Goal: Ask a question

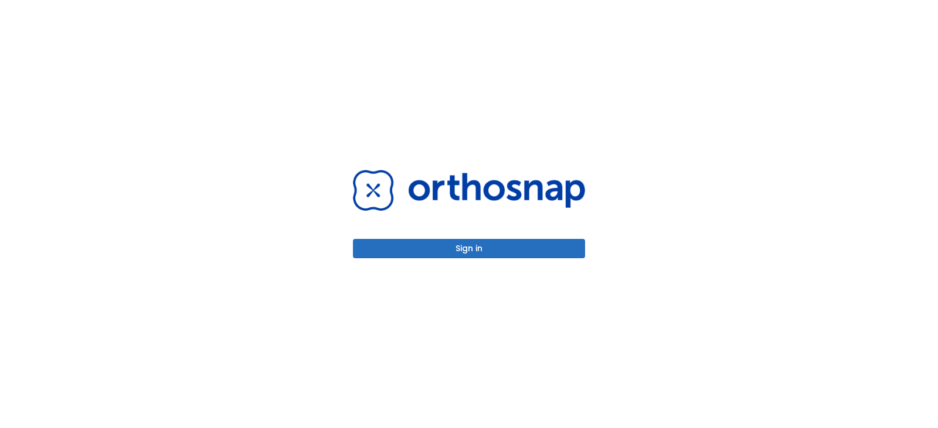
click at [549, 244] on button "Sign in" at bounding box center [469, 248] width 232 height 19
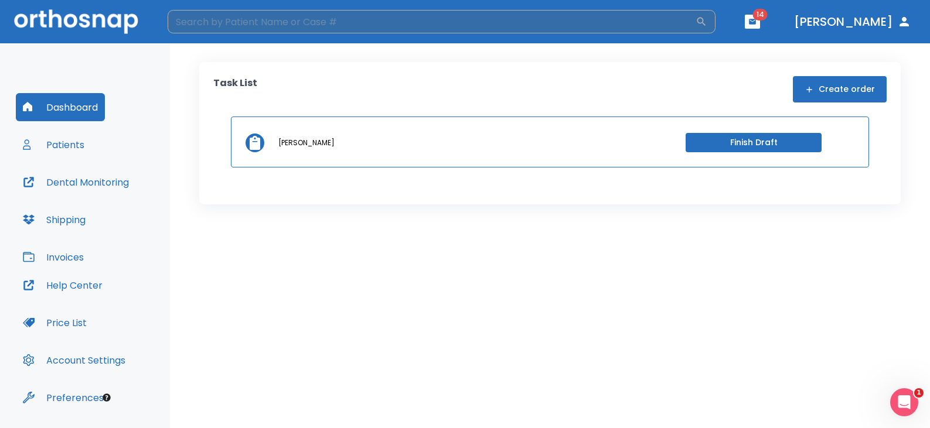
click at [319, 22] on input "search" at bounding box center [432, 21] width 528 height 23
type input "[PERSON_NAME]"
click at [707, 21] on icon "button" at bounding box center [702, 22] width 12 height 12
click at [247, 23] on input "[PERSON_NAME]" at bounding box center [432, 21] width 528 height 23
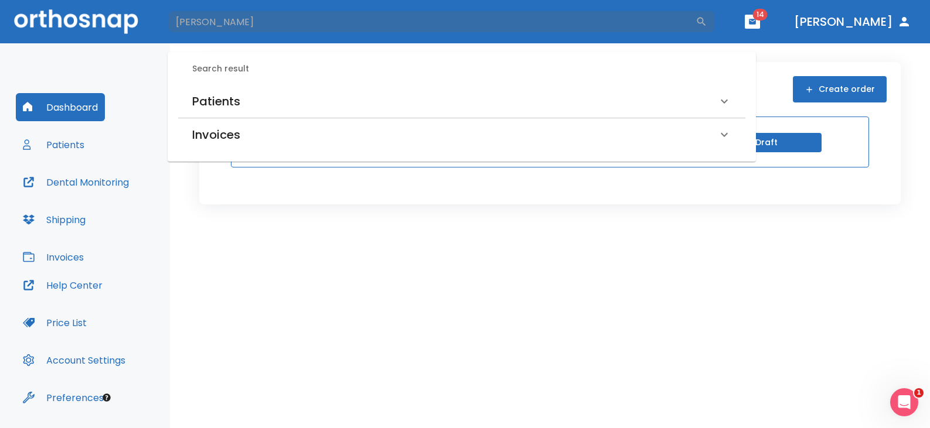
click at [219, 101] on h6 "Patients" at bounding box center [216, 101] width 48 height 19
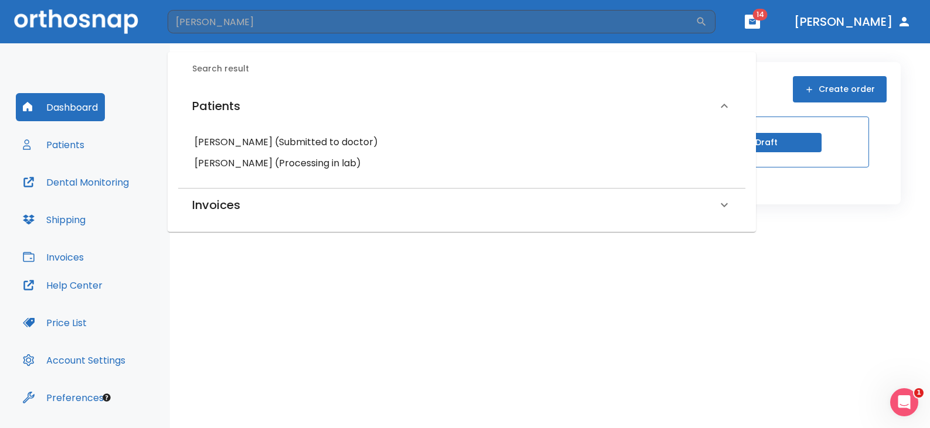
click at [251, 161] on h6 "[PERSON_NAME] (Processing in lab)" at bounding box center [462, 163] width 534 height 16
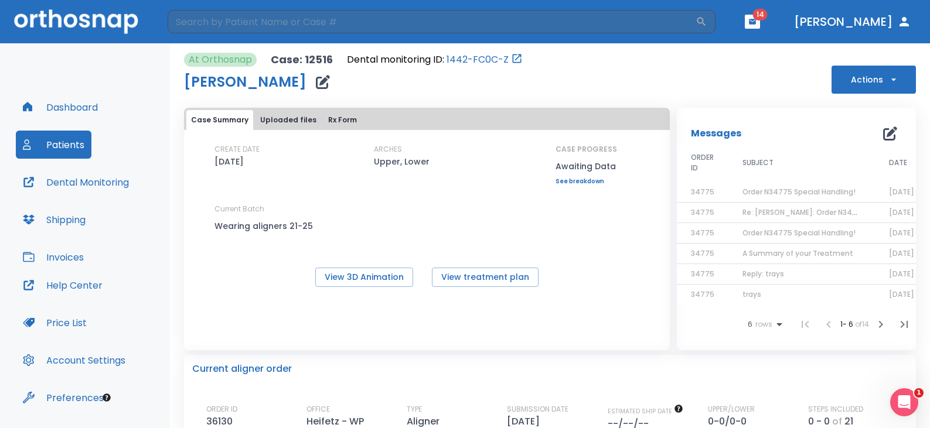
scroll to position [337, 0]
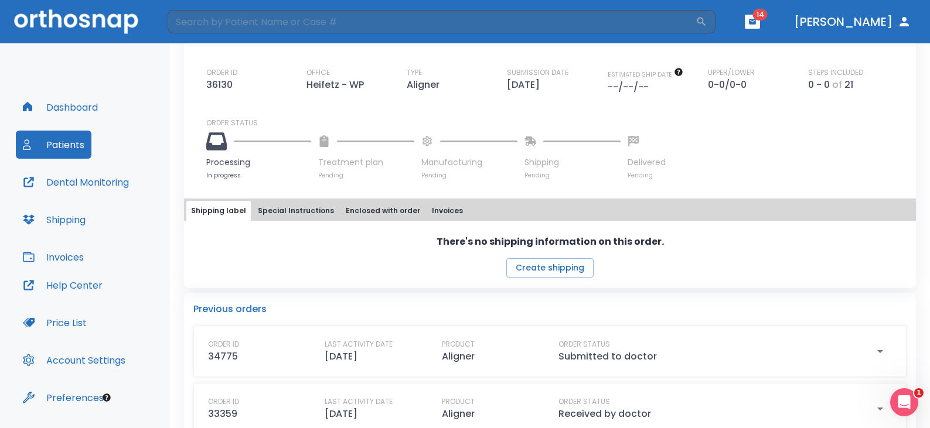
click at [93, 104] on button "Dashboard" at bounding box center [60, 107] width 89 height 28
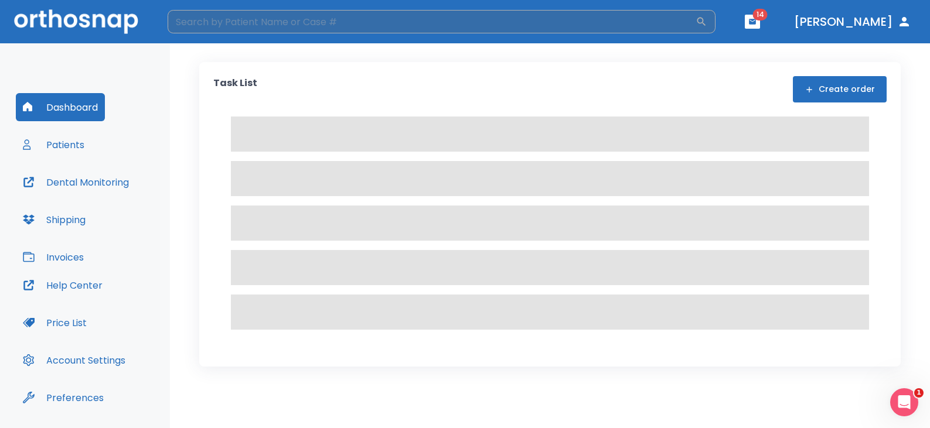
click at [341, 20] on input "search" at bounding box center [432, 21] width 528 height 23
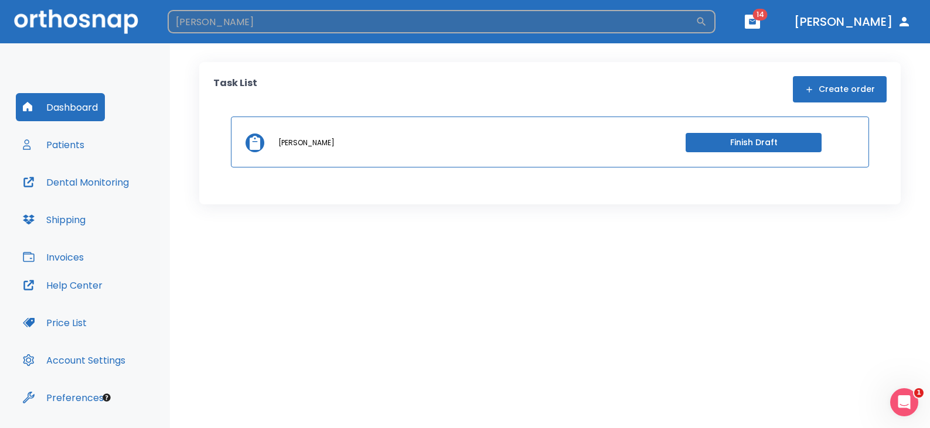
type input "[PERSON_NAME]"
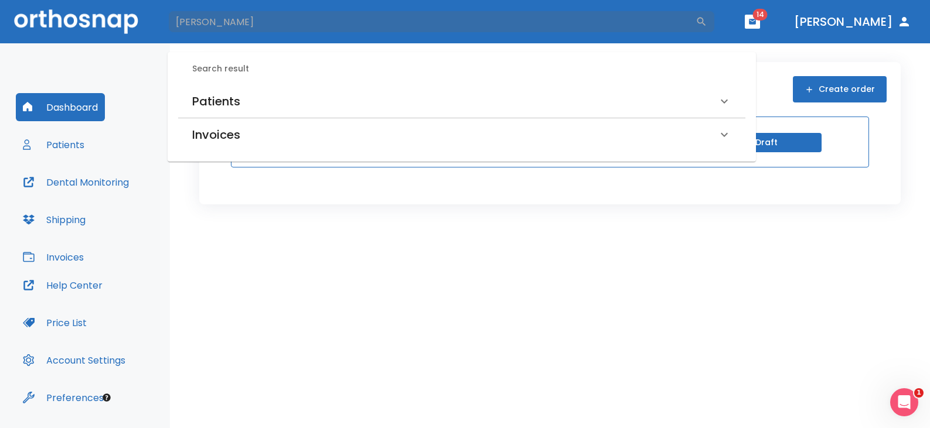
click at [227, 104] on h6 "Patients" at bounding box center [216, 101] width 48 height 19
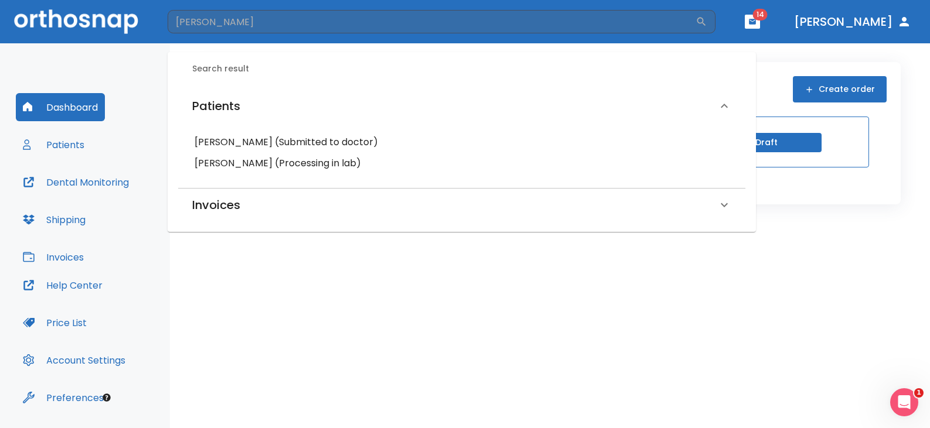
click at [245, 165] on h6 "[PERSON_NAME] (Processing in lab)" at bounding box center [462, 163] width 534 height 16
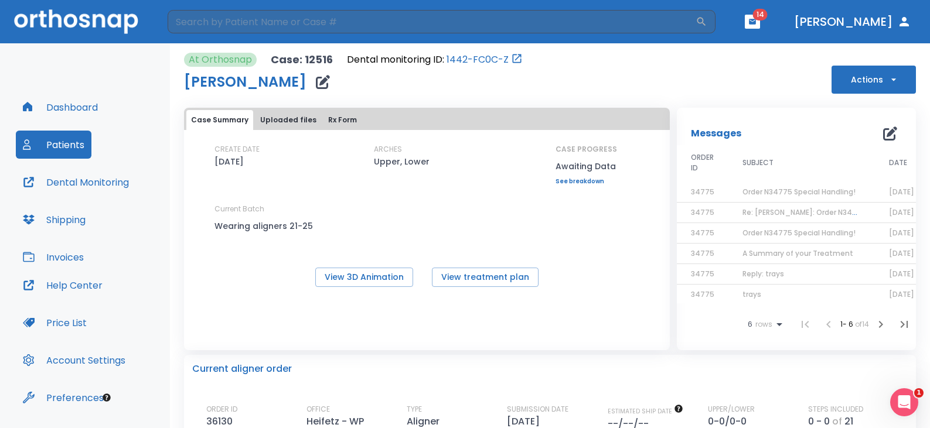
click at [878, 137] on button "button" at bounding box center [889, 133] width 23 height 23
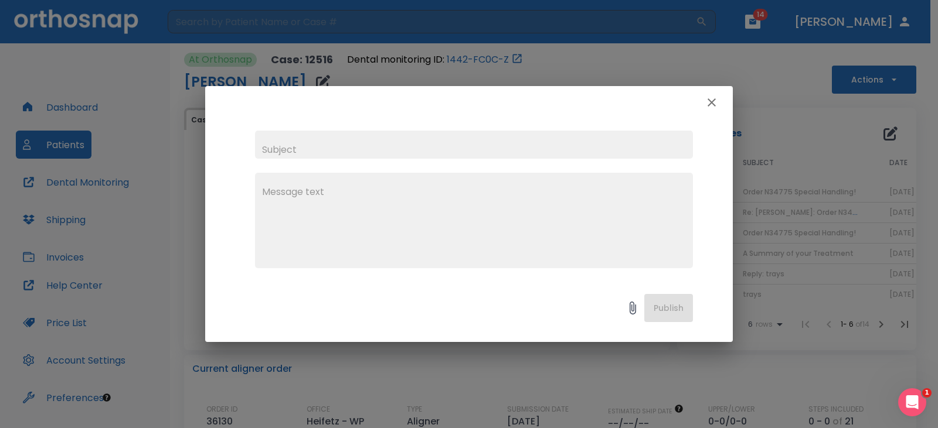
click at [400, 149] on input "text" at bounding box center [474, 145] width 438 height 28
type input "confirmation"
click at [524, 233] on textarea at bounding box center [474, 225] width 424 height 81
type textarea "h"
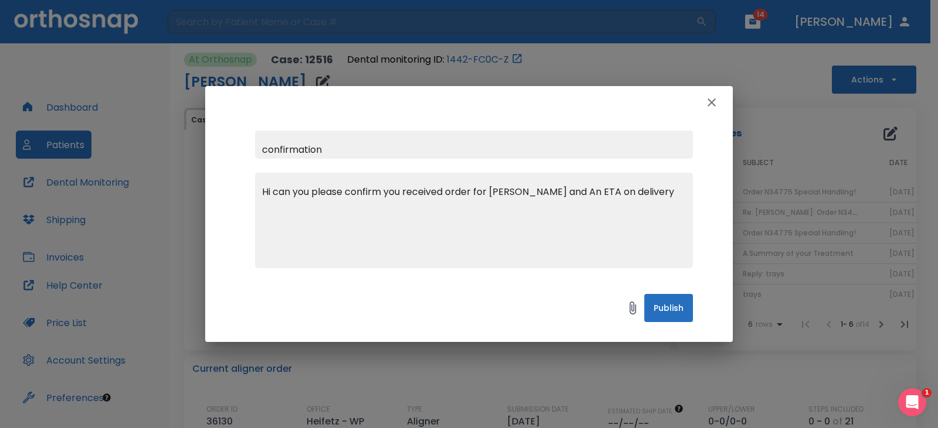
click at [464, 185] on div "Hi can you please confirm you received order for [PERSON_NAME] and An ETA on de…" at bounding box center [474, 221] width 438 height 96
click at [473, 205] on textarea "Hi can you please confirm you received order for [PERSON_NAME] and An ETA on de…" at bounding box center [474, 225] width 424 height 81
click at [466, 192] on textarea "Hi can you please confirm you received order for [PERSON_NAME] and An ETA on de…" at bounding box center [474, 225] width 424 height 81
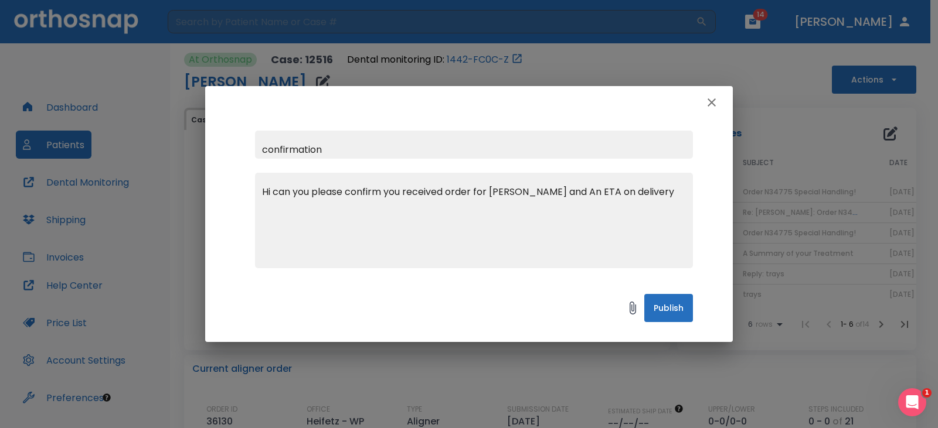
click at [452, 185] on div "Hi can you please confirm you received order for [PERSON_NAME] and An ETA on de…" at bounding box center [474, 221] width 438 height 96
click at [465, 188] on textarea "Hi can you please confirm you received order for [PERSON_NAME] and An ETA on de…" at bounding box center [474, 225] width 424 height 81
click at [466, 186] on textarea "Hi can you please confirm you received order for [PERSON_NAME] and An ETA on de…" at bounding box center [474, 225] width 424 height 81
click at [616, 193] on textarea "Hi can you please confirm you received the order for [PERSON_NAME] and An ETA o…" at bounding box center [474, 225] width 424 height 81
click at [684, 182] on div "Hi can you please confirm you received the order for [PERSON_NAME] and an ETA o…" at bounding box center [474, 221] width 438 height 96
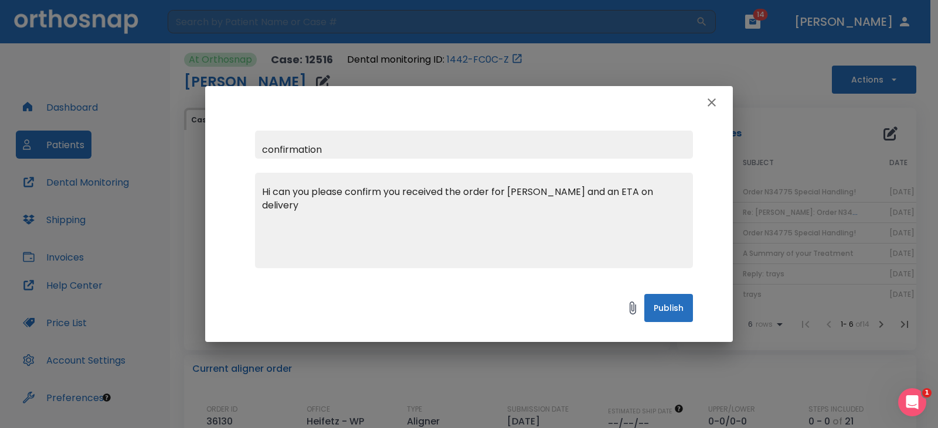
click at [669, 193] on textarea "Hi can you please confirm you received the order for [PERSON_NAME] and an ETA o…" at bounding box center [474, 225] width 424 height 81
click at [343, 224] on textarea "Hi can you please confirm you received the order for [PERSON_NAME] and an ETA o…" at bounding box center [474, 225] width 424 height 81
click at [683, 190] on textarea "Hi can you please confirm you received the order for [PERSON_NAME] and an ETA o…" at bounding box center [474, 225] width 424 height 81
click at [687, 186] on div "Hi can you please confirm you received the order for [PERSON_NAME] and an ETA o…" at bounding box center [474, 221] width 438 height 96
type textarea "Hi can you please confirm you received the order for [PERSON_NAME] and an ETA o…"
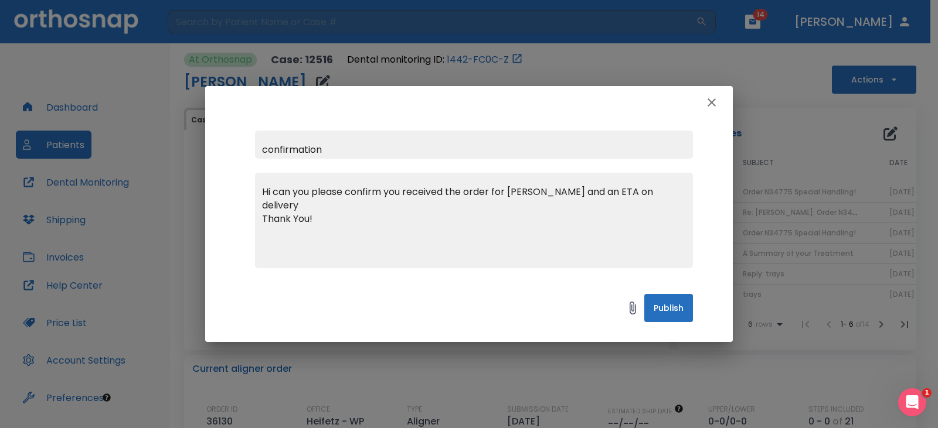
click at [669, 310] on button "Publish" at bounding box center [668, 308] width 49 height 28
